Goal: Find specific page/section: Find specific page/section

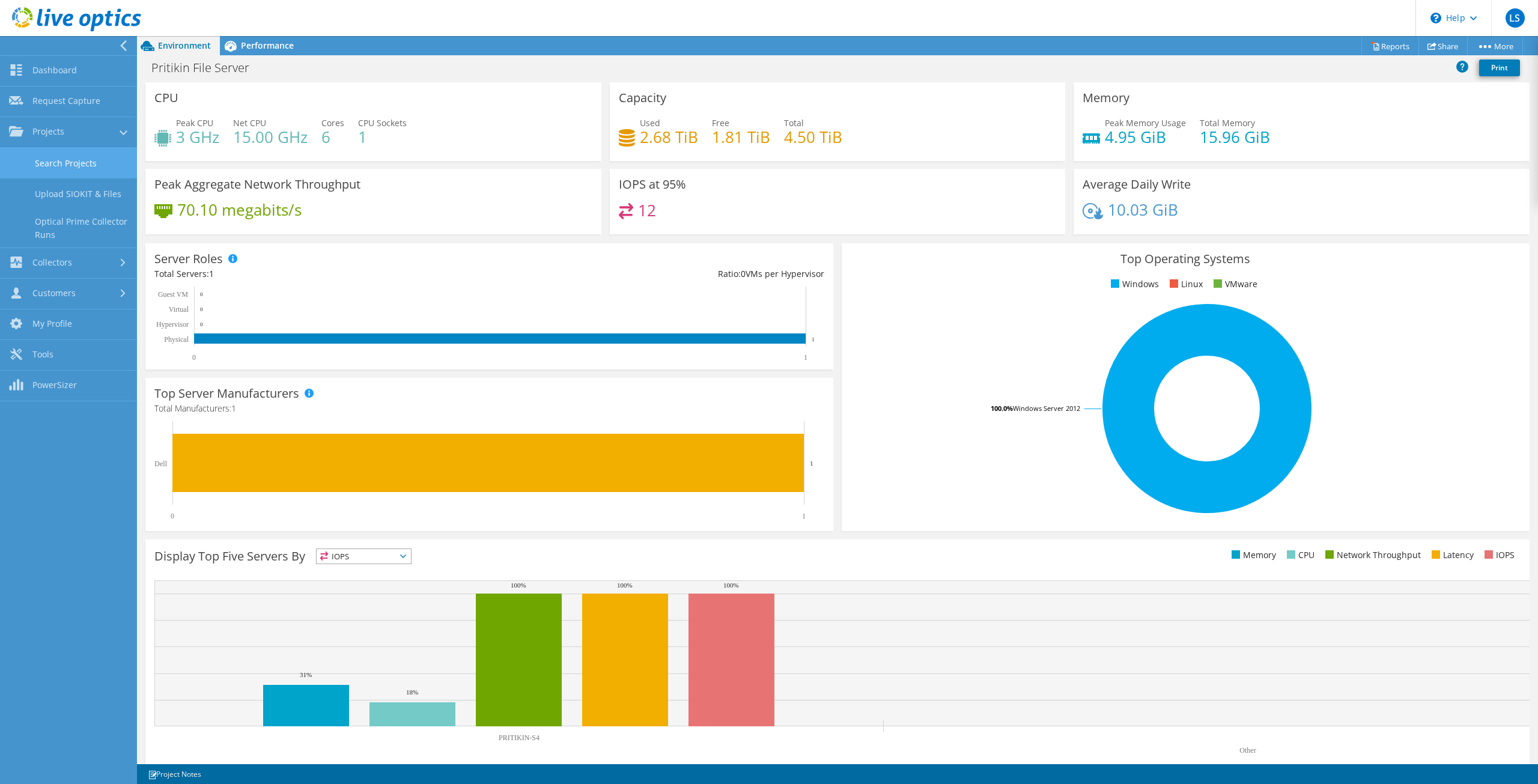
click at [50, 170] on link "Search Projects" at bounding box center [68, 163] width 137 height 31
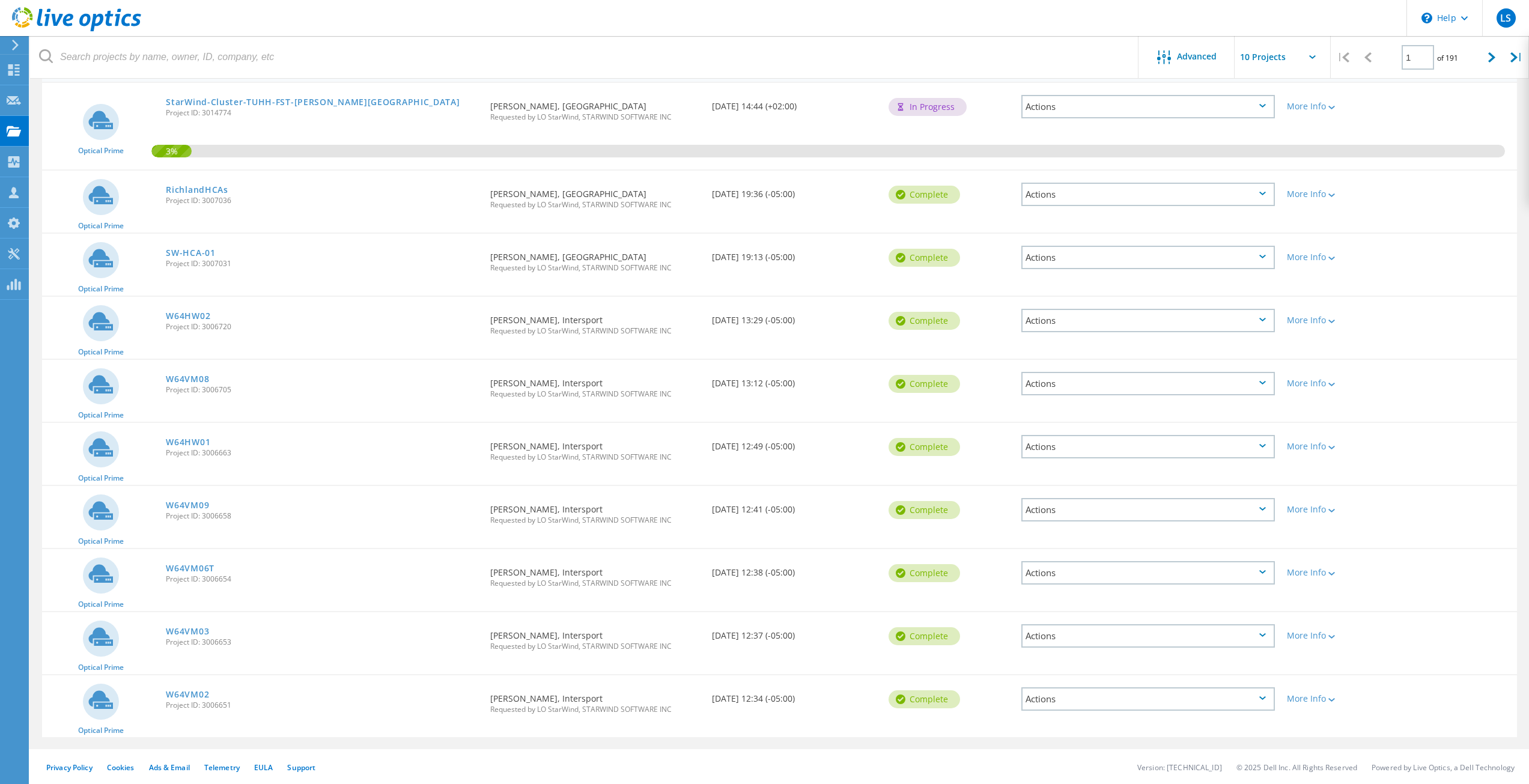
scroll to position [140, 0]
click at [1498, 52] on div at bounding box center [1492, 57] width 24 height 42
type input "2"
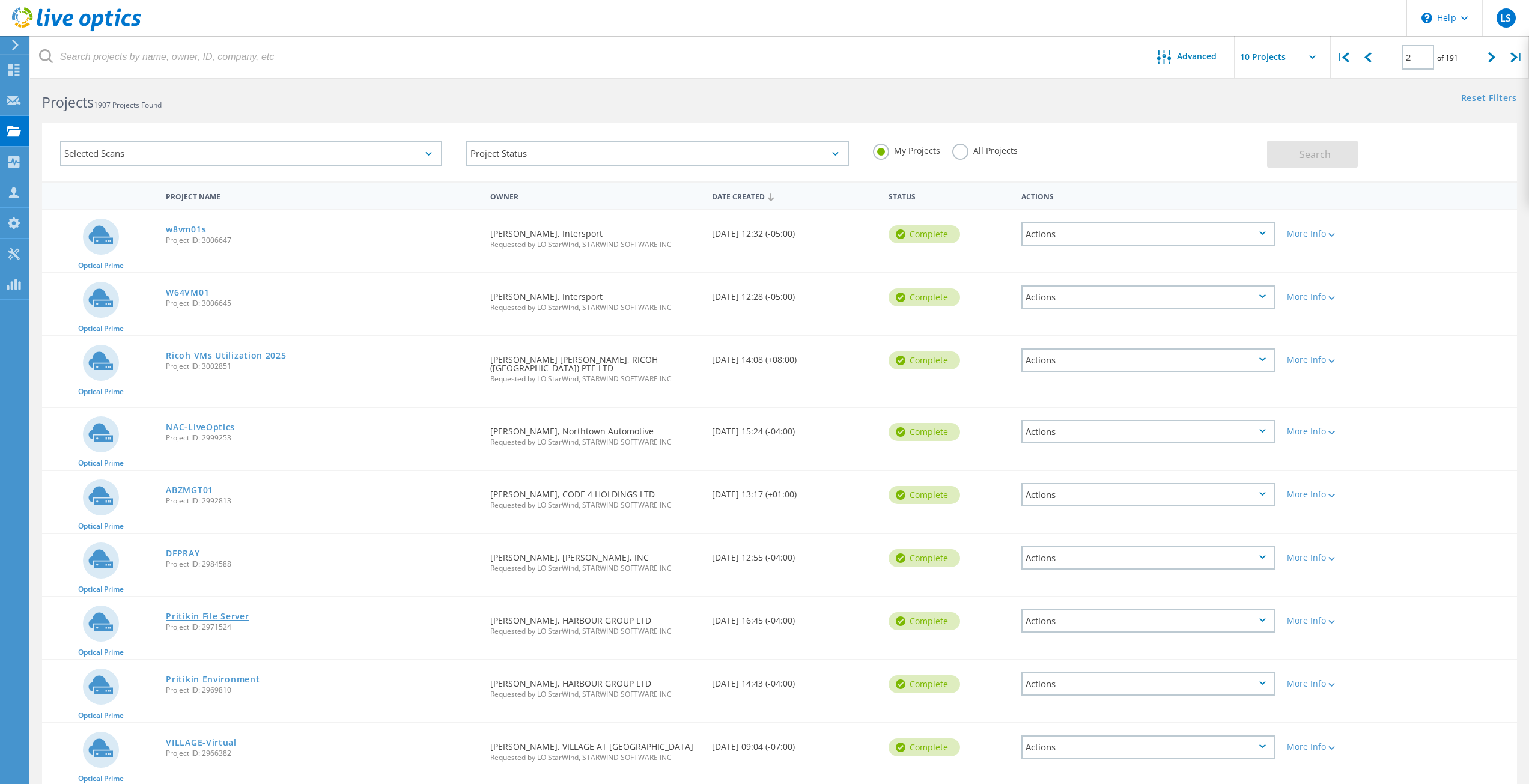
scroll to position [0, 0]
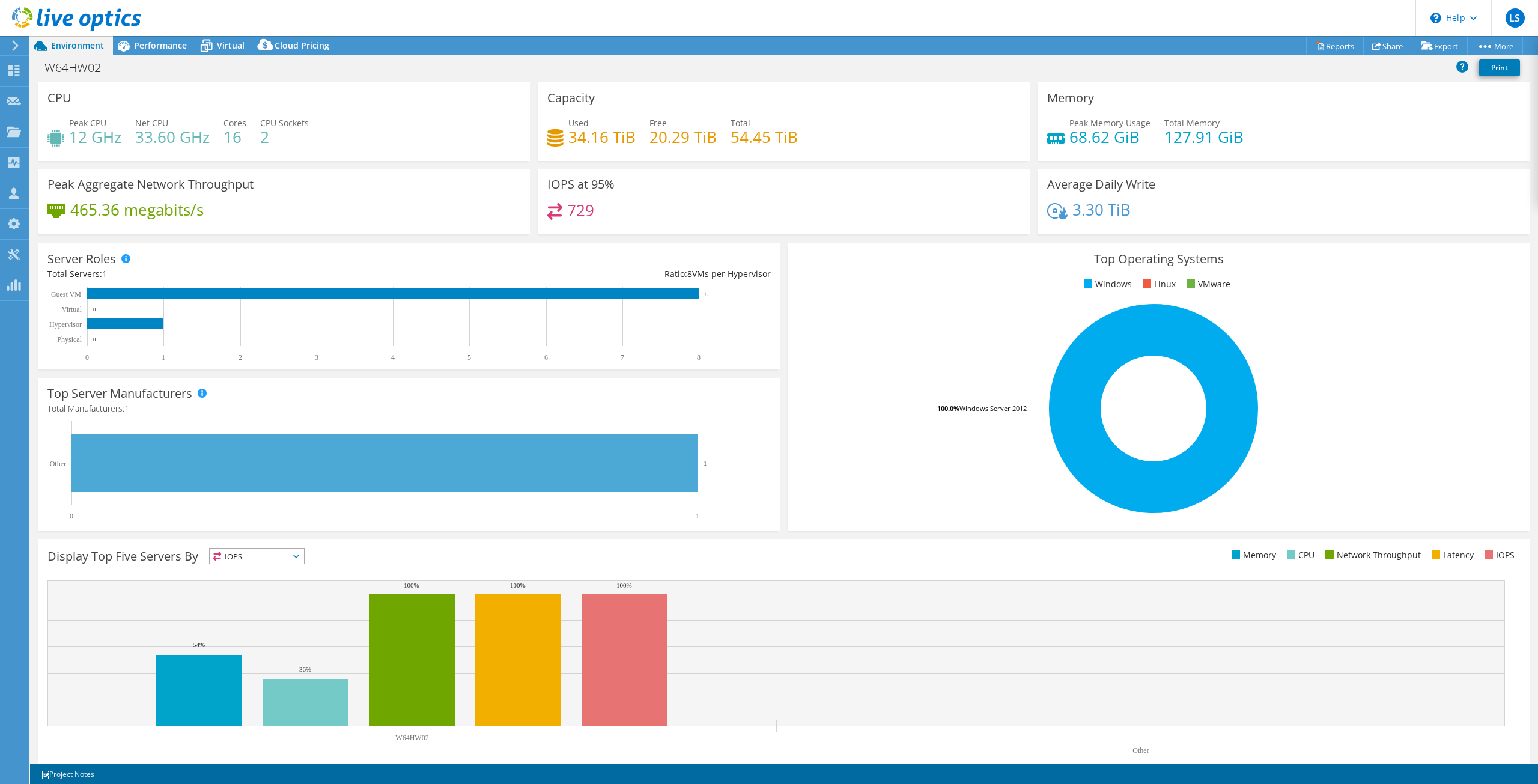
select select "USD"
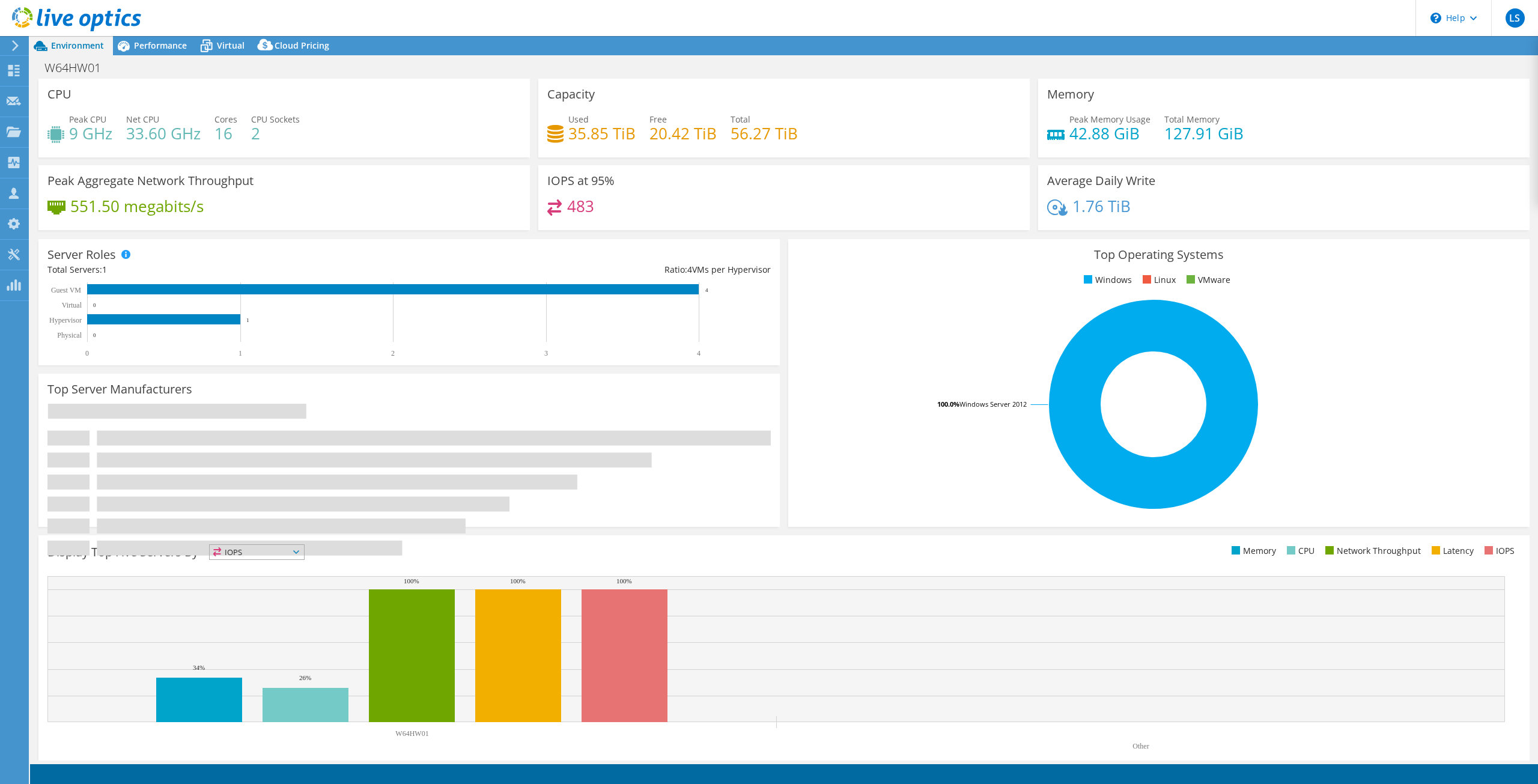
select select "USD"
